Goal: Task Accomplishment & Management: Manage account settings

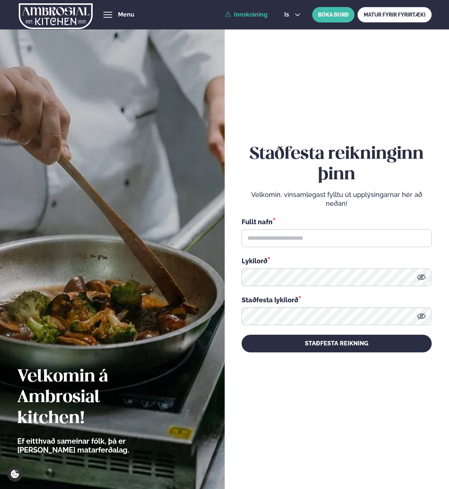
click at [244, 17] on link "Innskráning" at bounding box center [246, 14] width 42 height 7
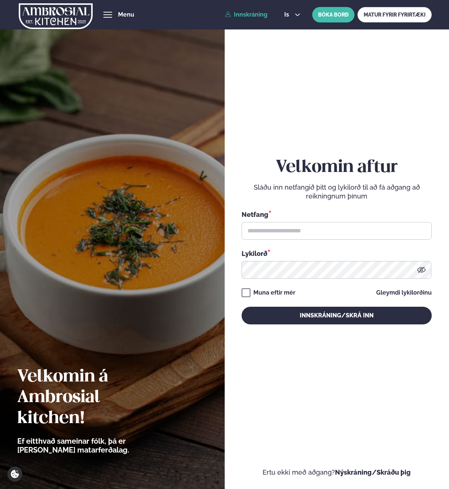
drag, startPoint x: 266, startPoint y: 242, endPoint x: 264, endPoint y: 235, distance: 7.8
click at [266, 240] on div "Netfang * Lykilorð *" at bounding box center [337, 243] width 190 height 69
click at [264, 234] on input "text" at bounding box center [337, 231] width 190 height 18
type input "**********"
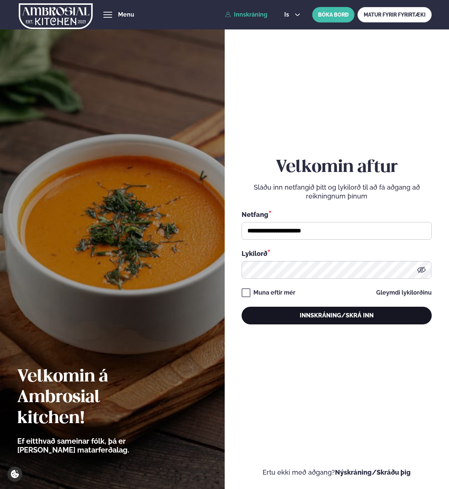
click at [342, 318] on button "Innskráning/Skrá inn" at bounding box center [337, 316] width 190 height 18
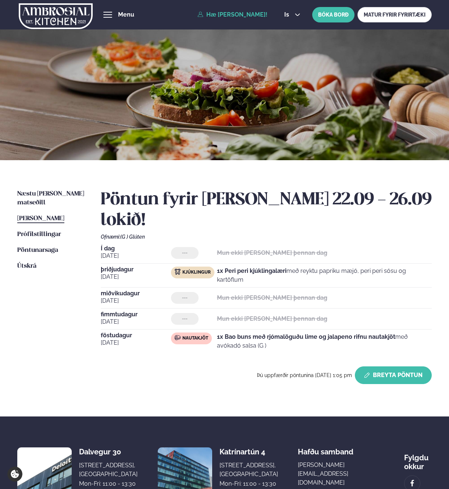
click at [383, 374] on button "Breyta Pöntun" at bounding box center [393, 375] width 77 height 18
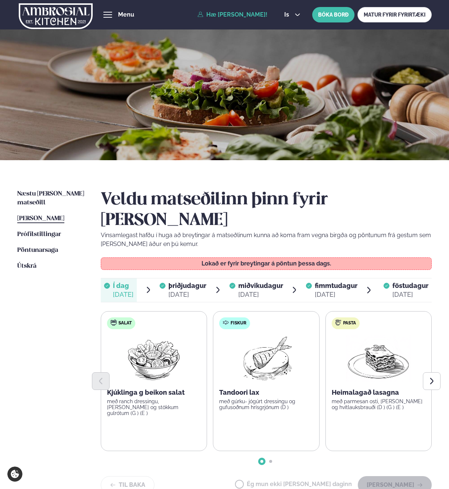
click at [191, 282] on span "þriðjudagur" at bounding box center [188, 286] width 38 height 8
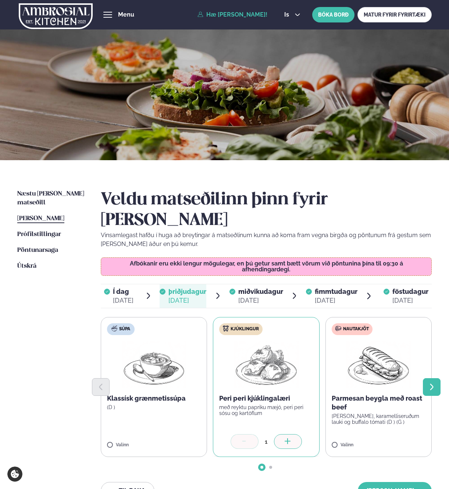
click at [431, 383] on icon "Next slide" at bounding box center [432, 387] width 8 height 8
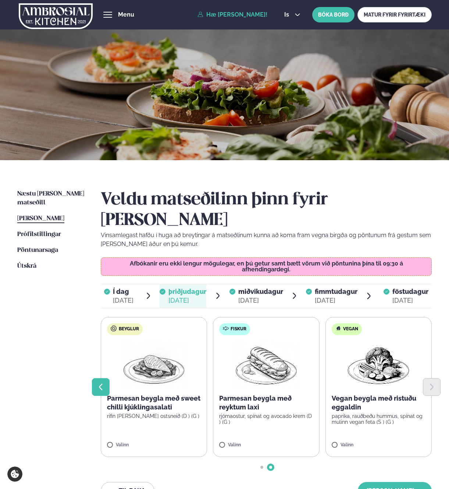
click at [101, 383] on icon "Previous slide" at bounding box center [101, 387] width 8 height 8
